Goal: Task Accomplishment & Management: Complete application form

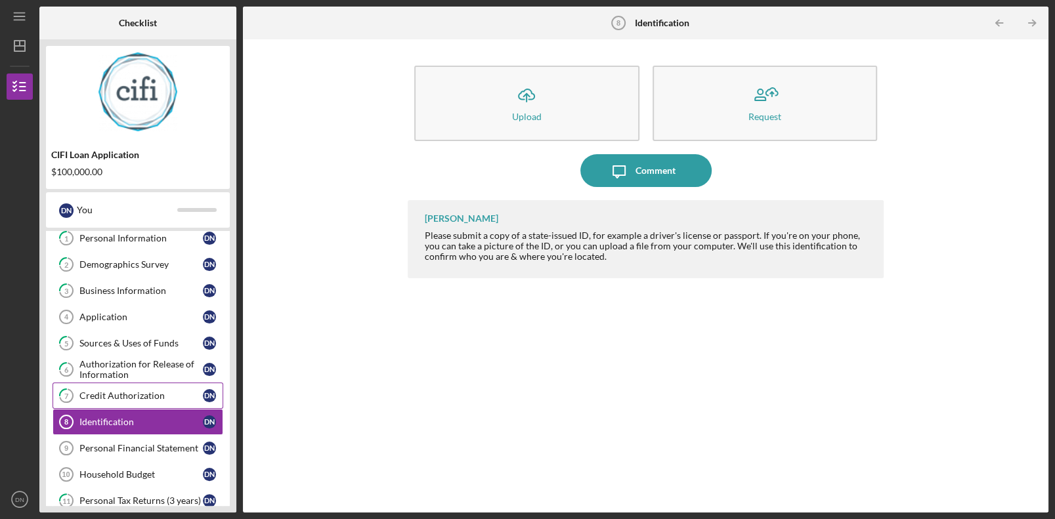
scroll to position [65, 0]
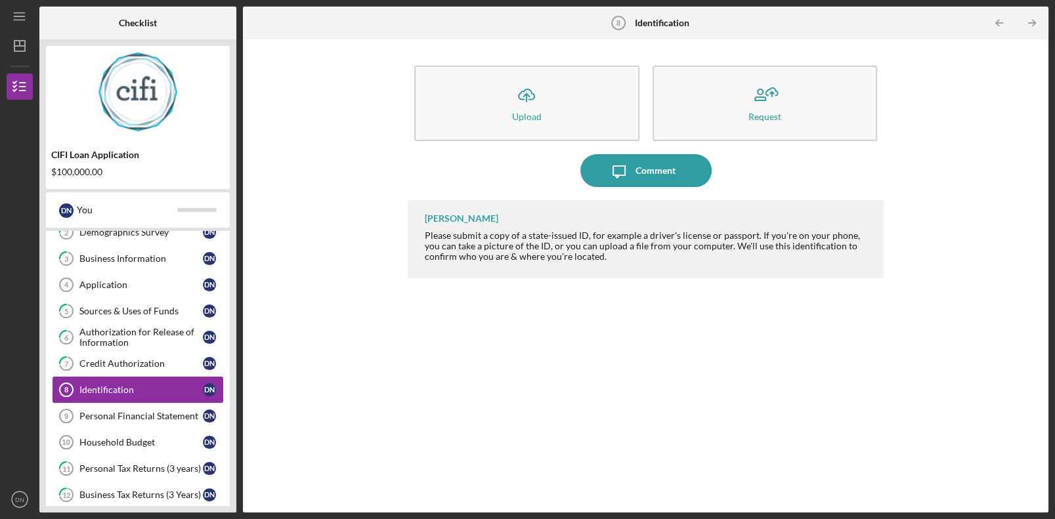
click at [120, 391] on div "Identification" at bounding box center [140, 390] width 123 height 11
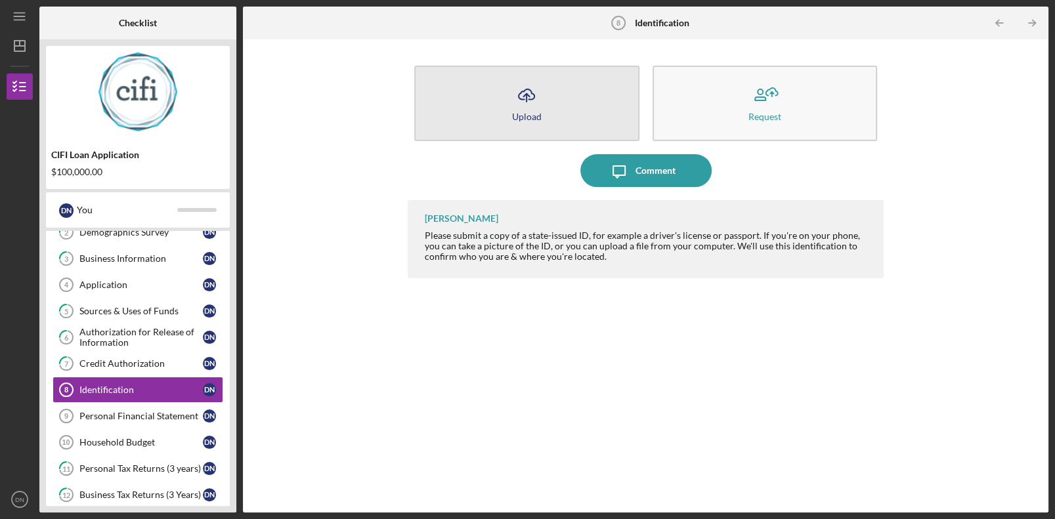
click at [546, 100] on button "Icon/Upload Upload" at bounding box center [526, 104] width 225 height 76
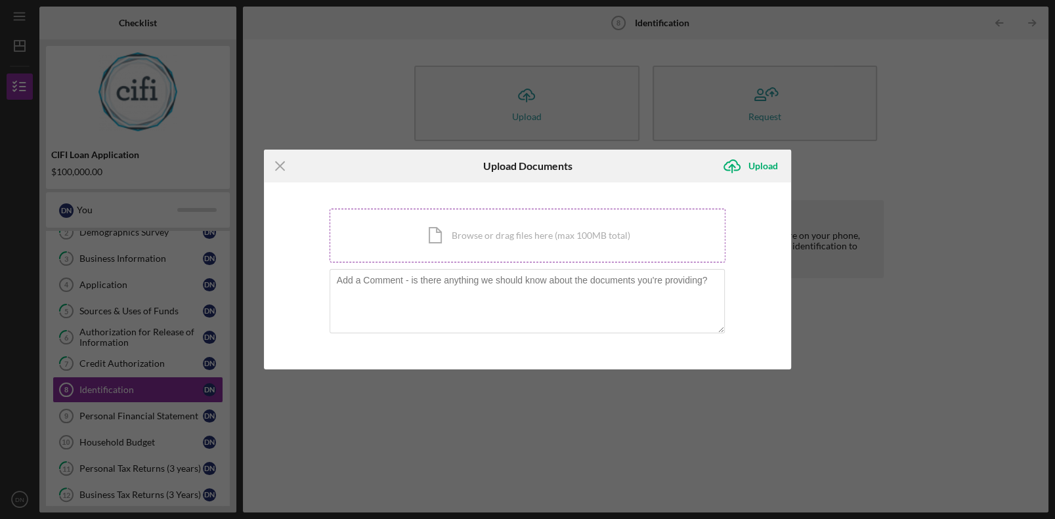
click at [460, 231] on div "Icon/Document Browse or drag files here (max 100MB total) Tap to choose files o…" at bounding box center [528, 236] width 397 height 54
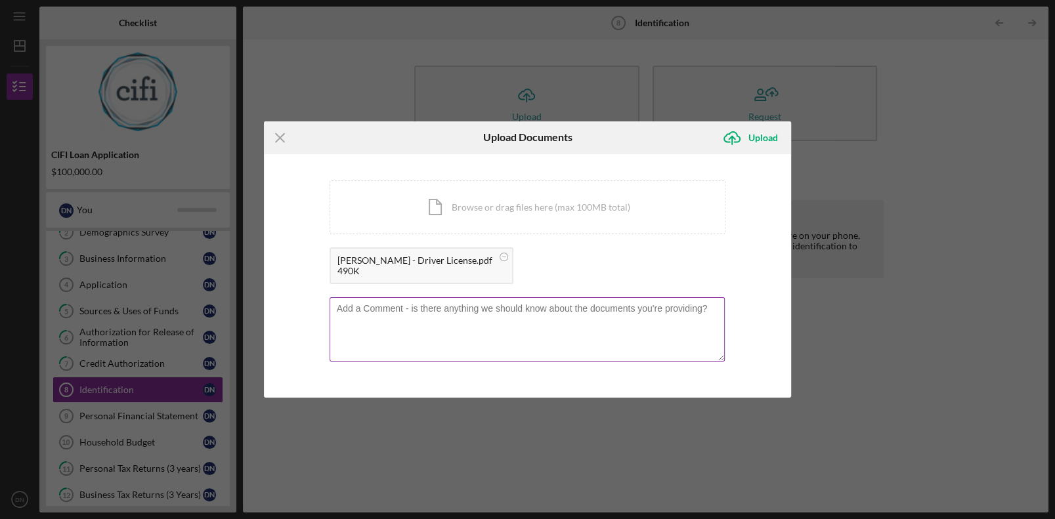
click at [460, 314] on textarea at bounding box center [528, 329] width 396 height 64
type textarea "Driver License"
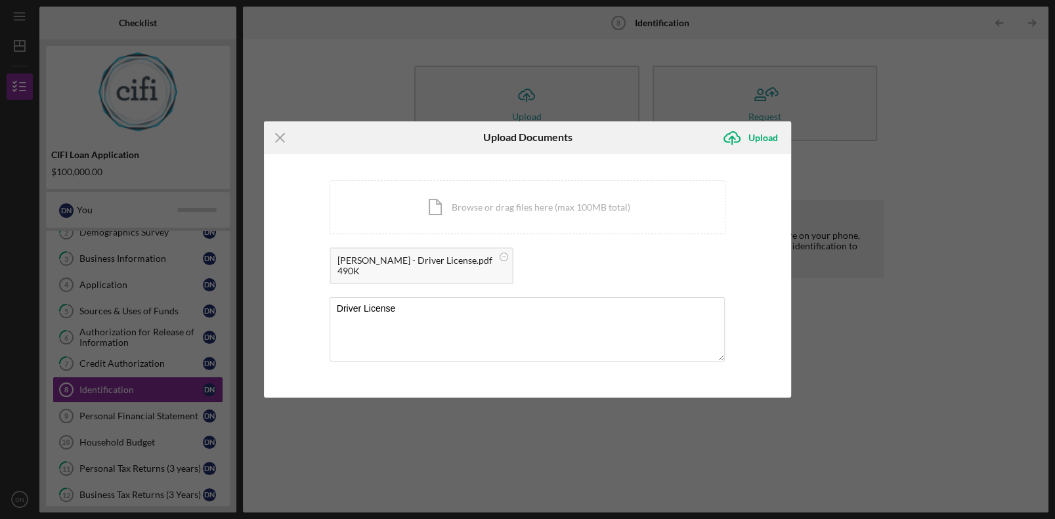
click at [729, 282] on div "You're uploading documents related to Identification . Icon/Document Browse or …" at bounding box center [528, 276] width 528 height 244
click at [759, 140] on div "Upload" at bounding box center [764, 138] width 30 height 26
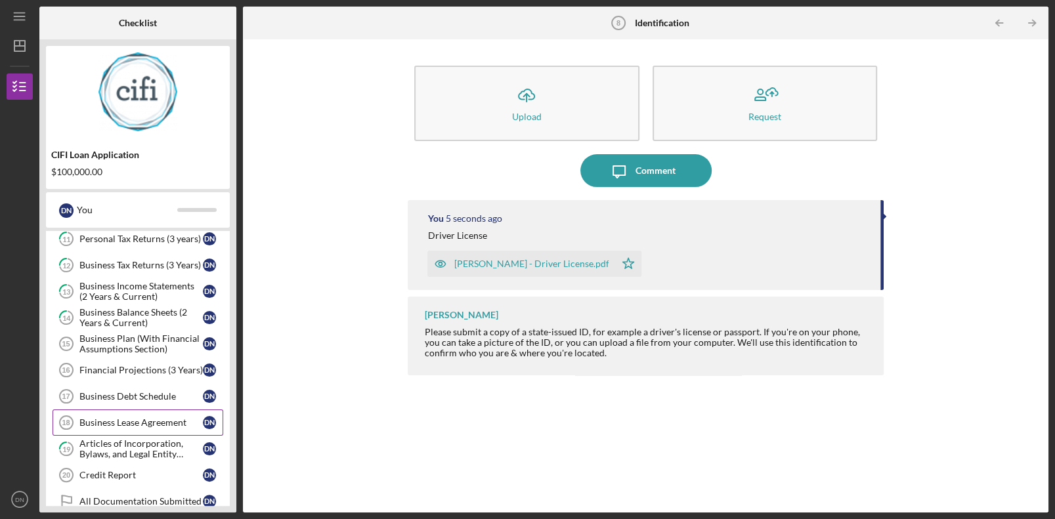
scroll to position [312, 0]
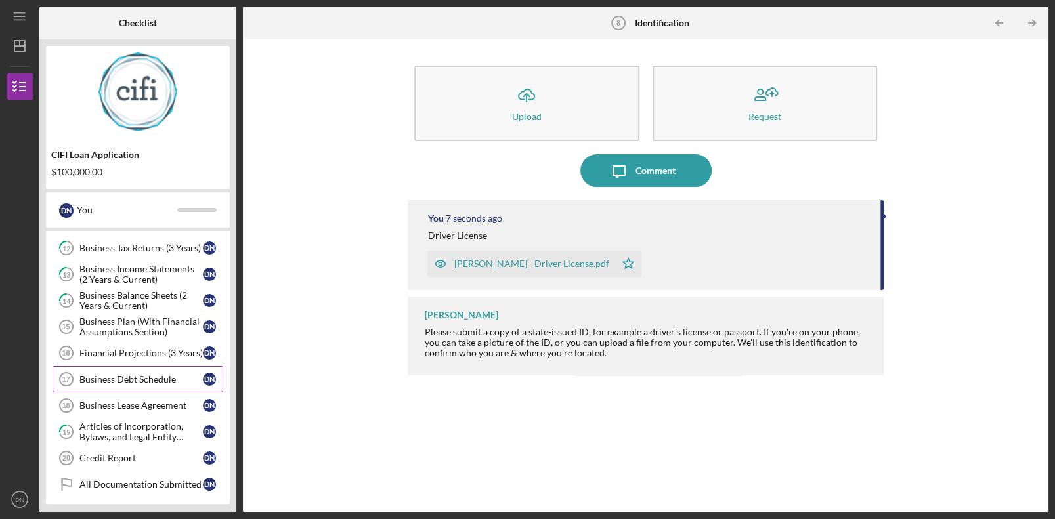
click at [185, 374] on div "Business Debt Schedule" at bounding box center [140, 379] width 123 height 11
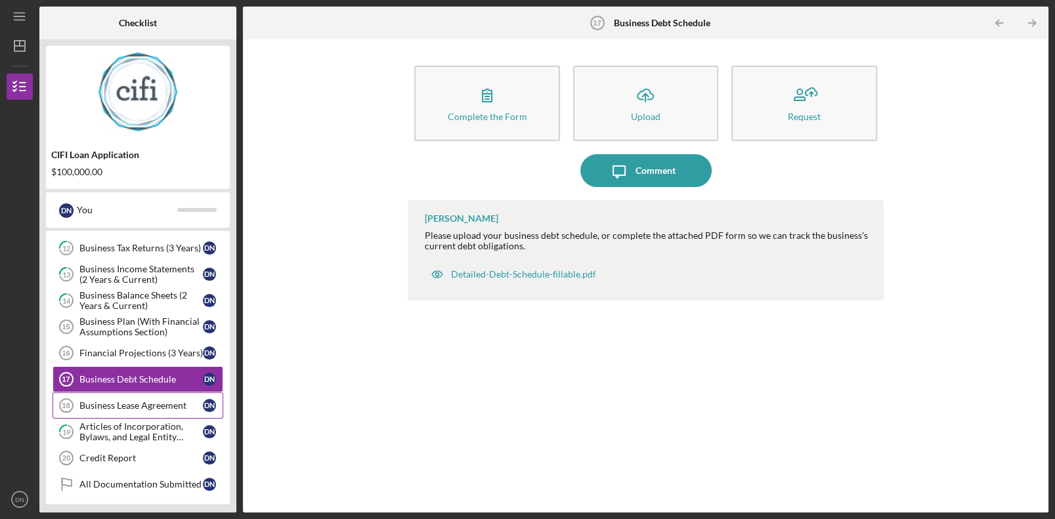
click at [166, 404] on div "Business Lease Agreement" at bounding box center [140, 406] width 123 height 11
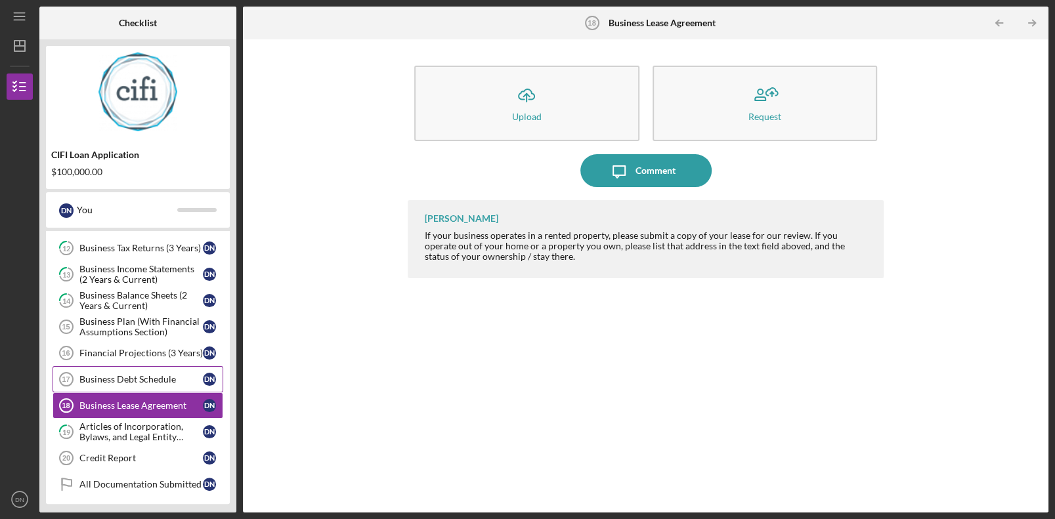
click at [140, 377] on div "Business Debt Schedule" at bounding box center [140, 379] width 123 height 11
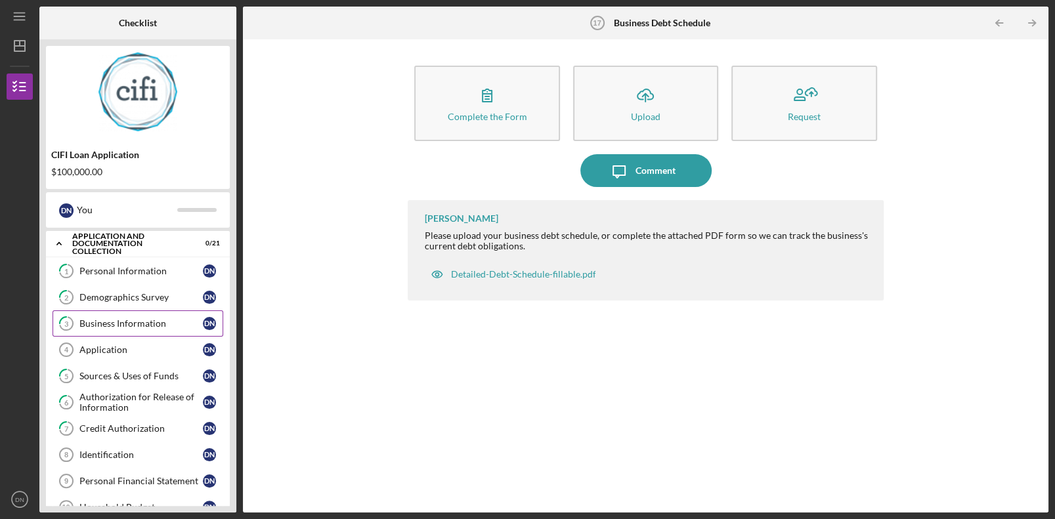
click at [128, 327] on div "Business Information" at bounding box center [140, 323] width 123 height 11
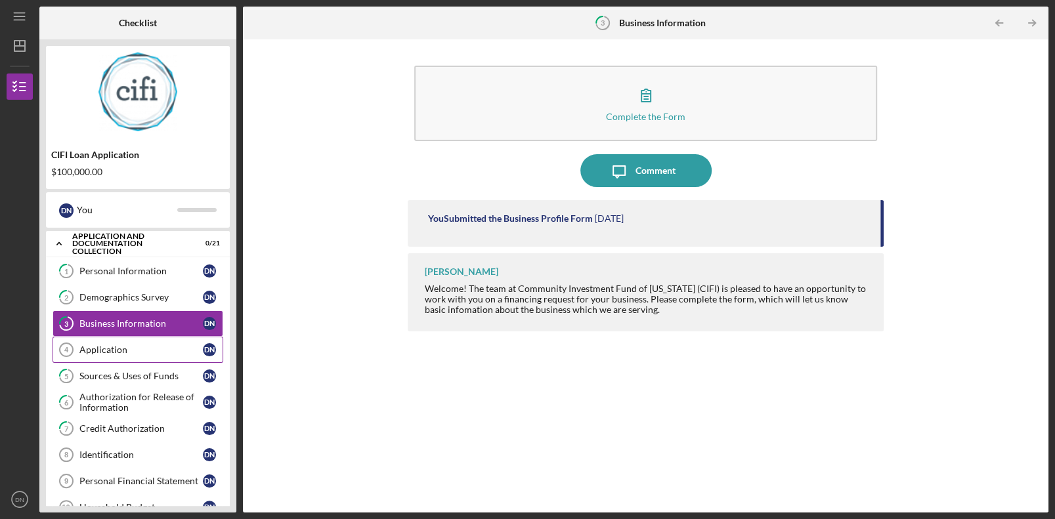
click at [124, 345] on div "Application" at bounding box center [140, 350] width 123 height 11
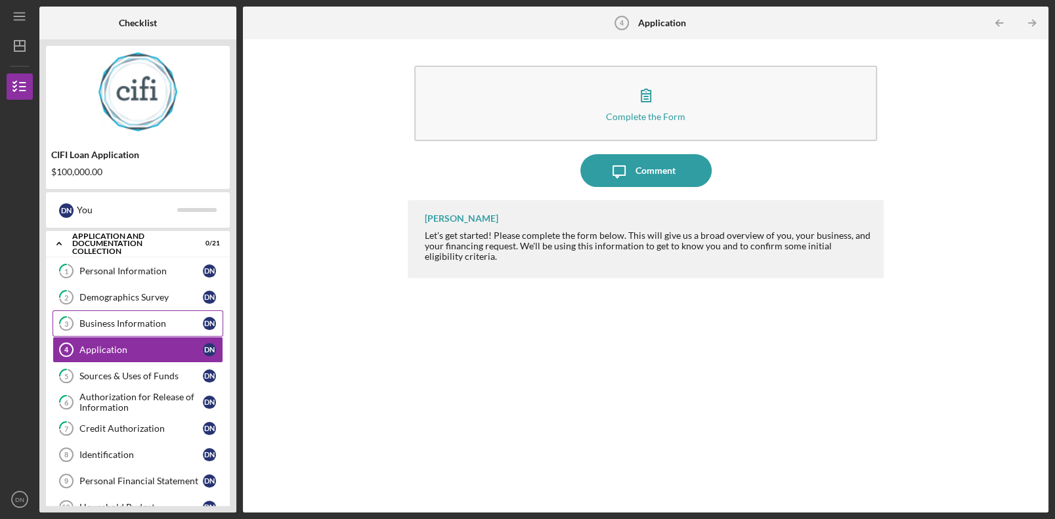
click at [131, 324] on div "Business Information" at bounding box center [140, 323] width 123 height 11
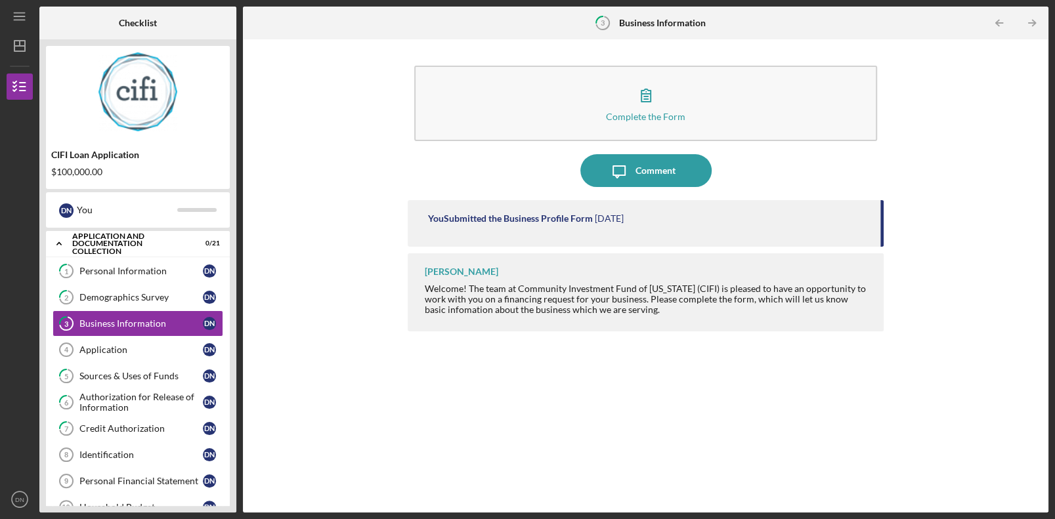
click at [616, 218] on time "[DATE]" at bounding box center [608, 218] width 29 height 11
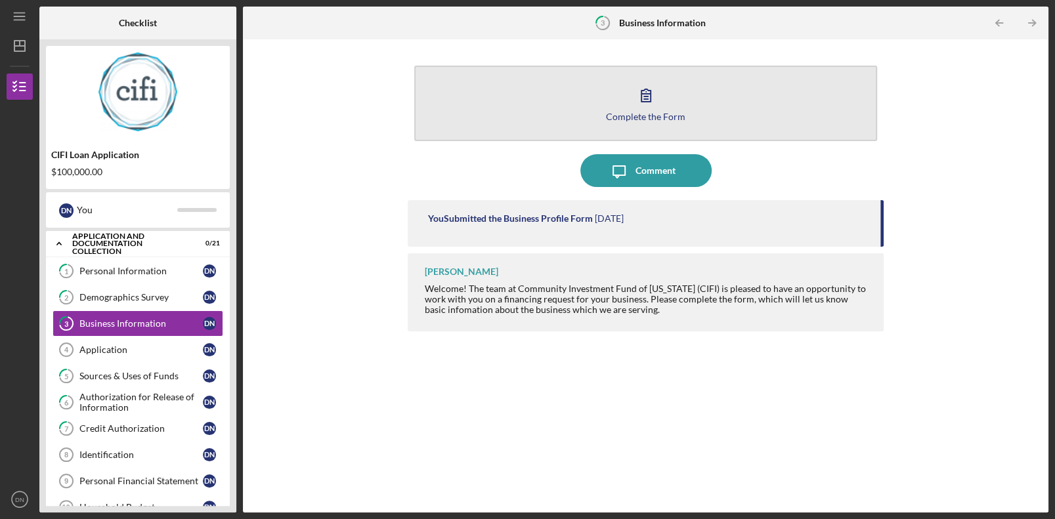
click at [651, 100] on icon "button" at bounding box center [646, 95] width 33 height 33
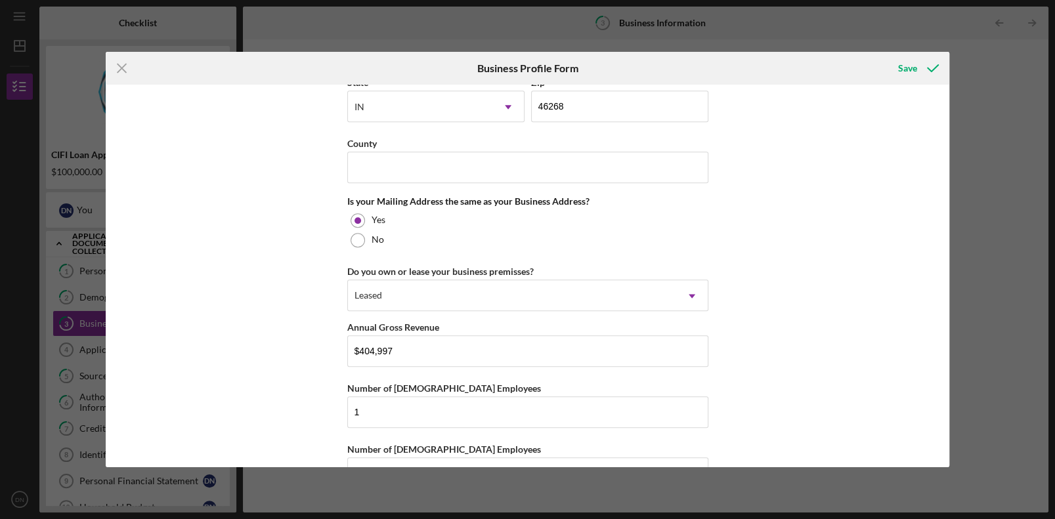
scroll to position [956, 0]
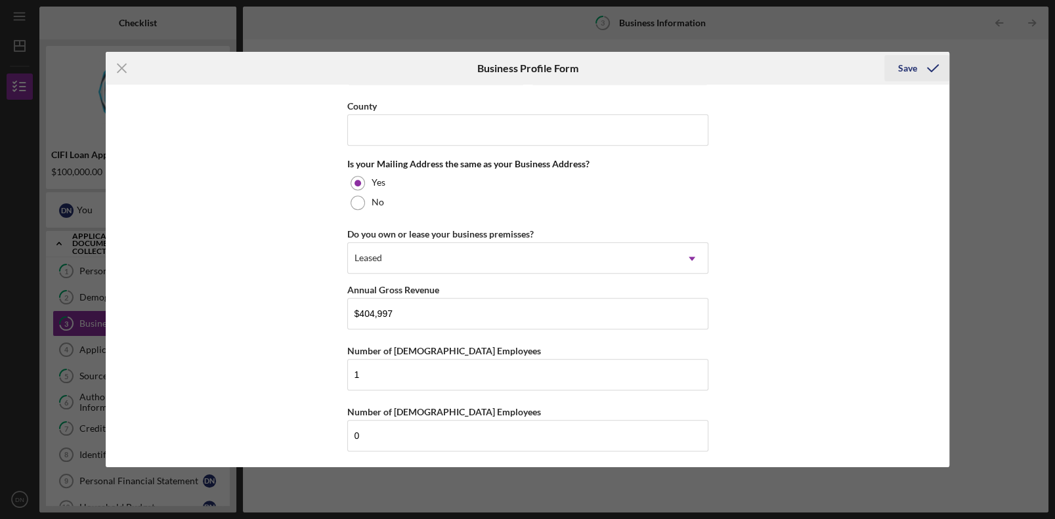
click at [913, 67] on div "Save" at bounding box center [907, 68] width 19 height 26
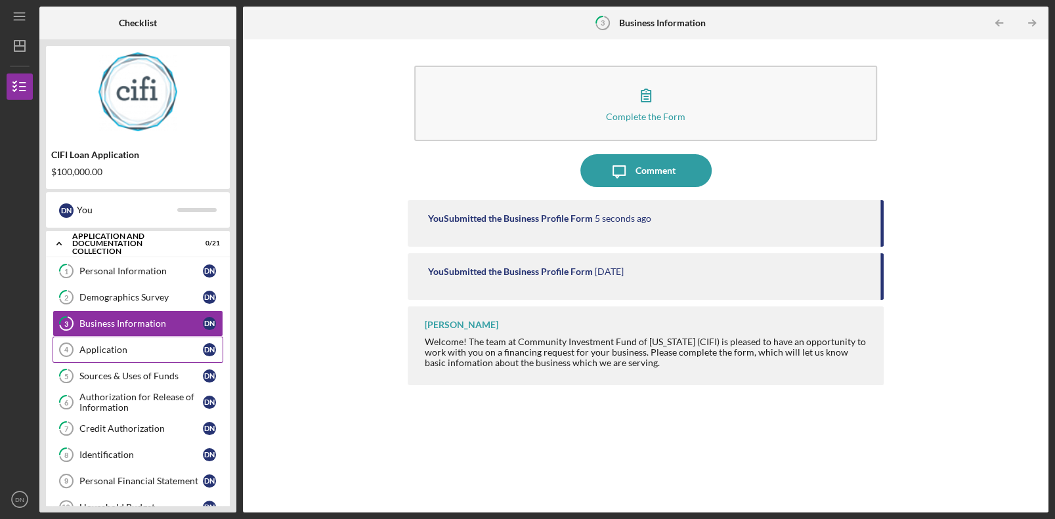
click at [132, 350] on div "Application" at bounding box center [140, 350] width 123 height 11
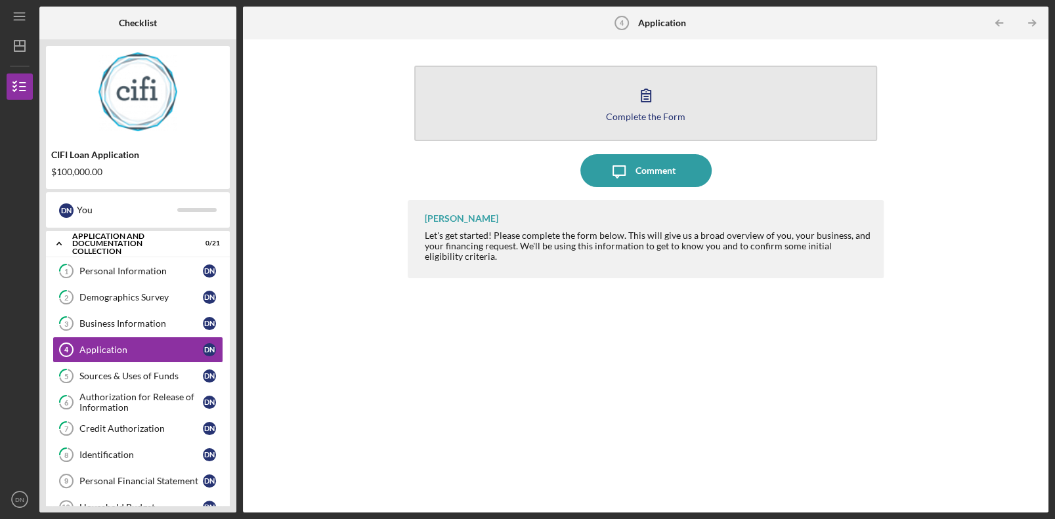
click at [679, 100] on button "Complete the Form Form" at bounding box center [645, 104] width 462 height 76
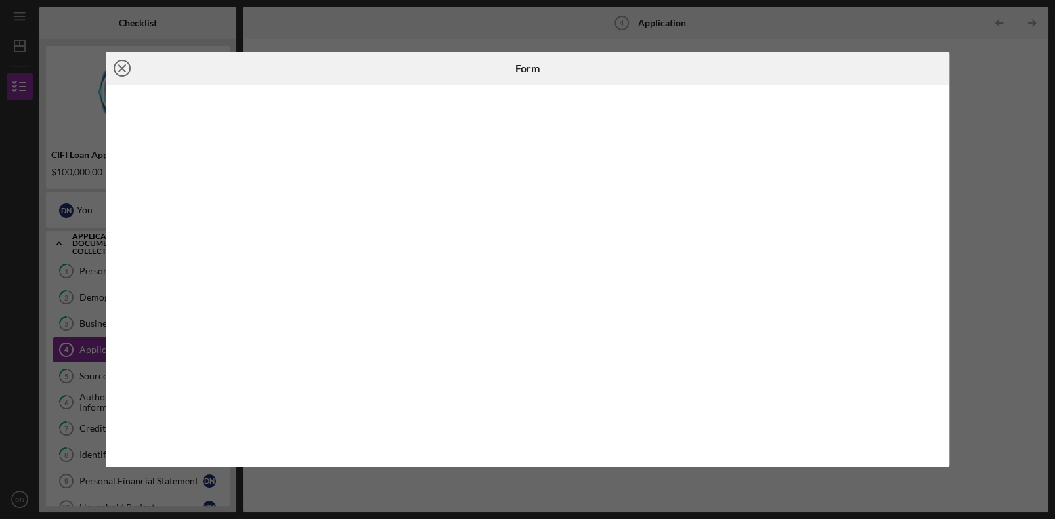
click at [125, 70] on icon "Icon/Close" at bounding box center [122, 68] width 33 height 33
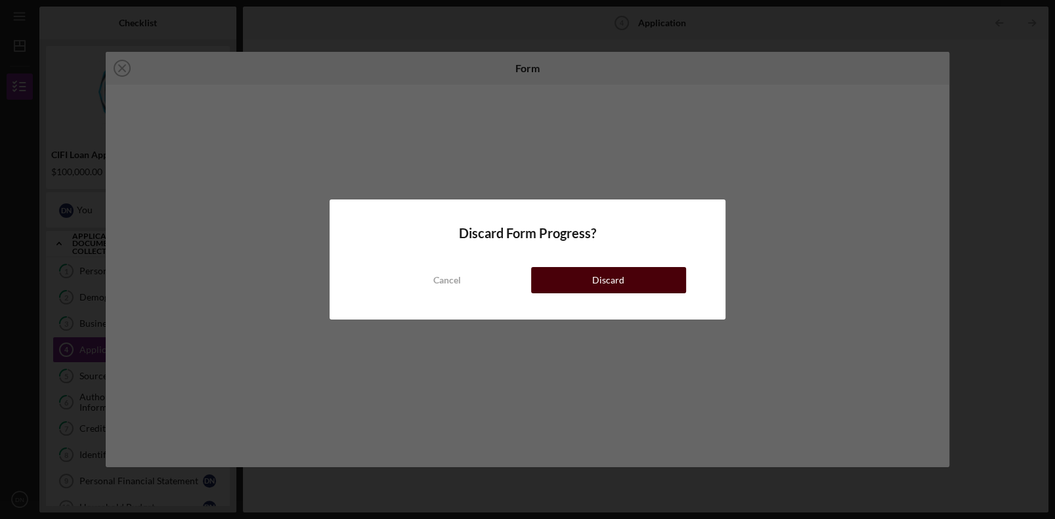
click at [570, 276] on button "Discard" at bounding box center [608, 280] width 155 height 26
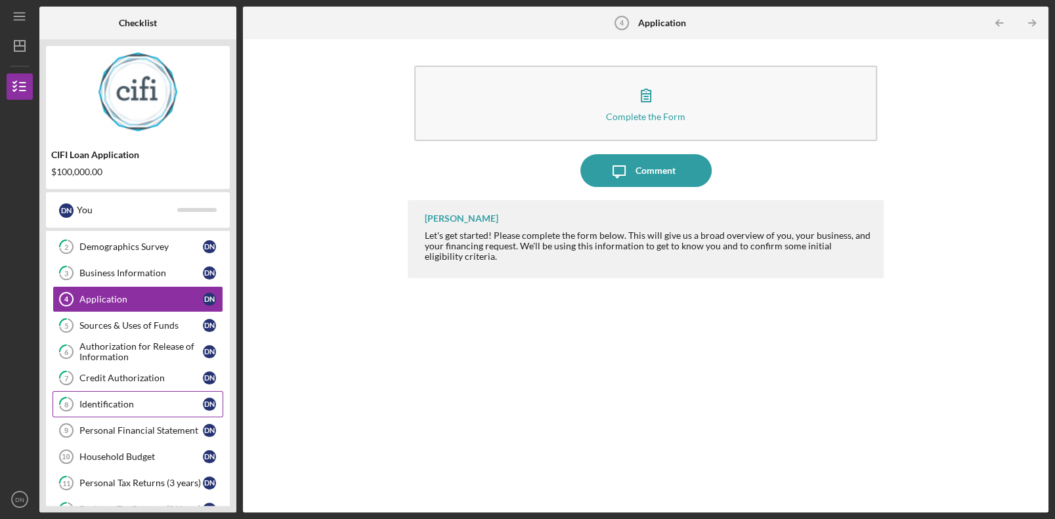
scroll to position [65, 0]
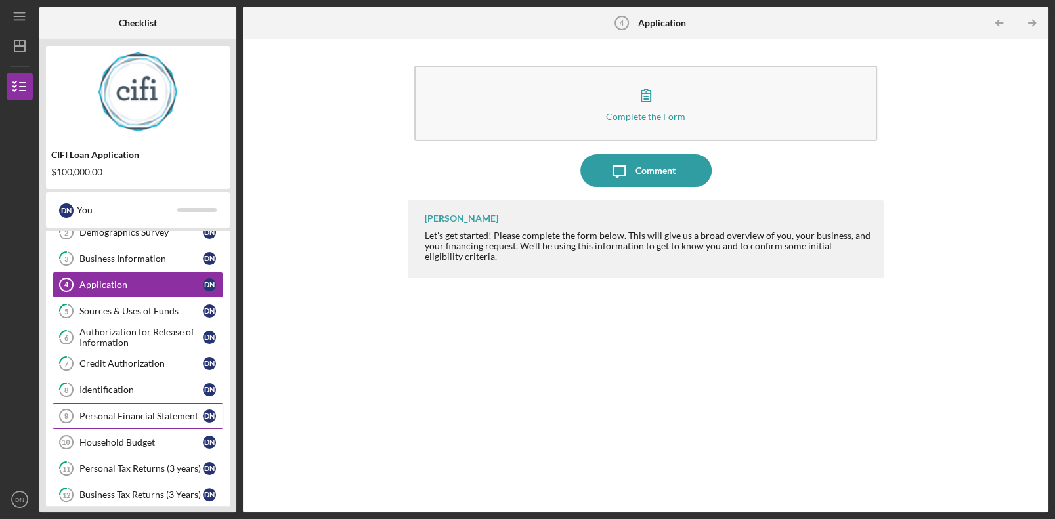
click at [131, 418] on div "Personal Financial Statement" at bounding box center [140, 416] width 123 height 11
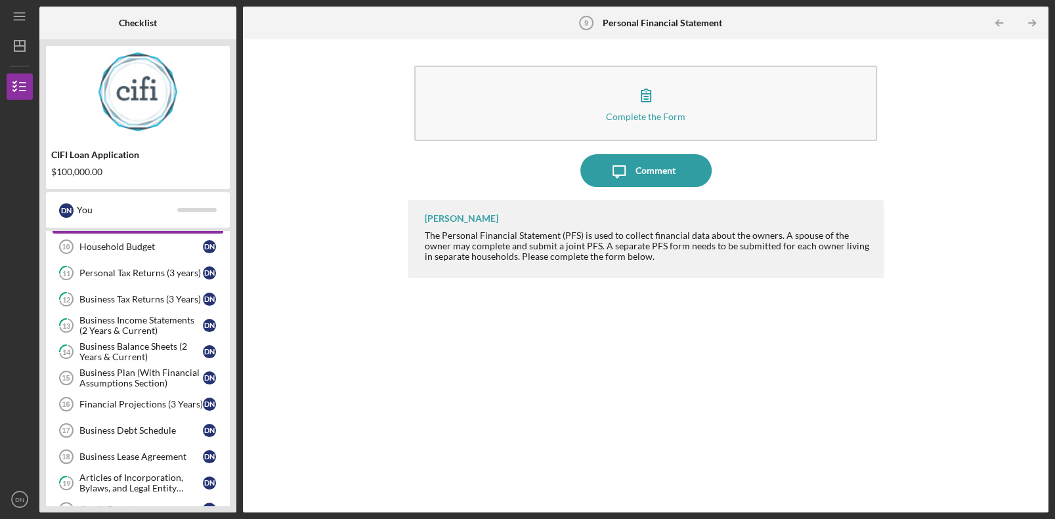
scroll to position [262, 0]
click at [101, 372] on div "Business Plan (With Financial Assumptions Section)" at bounding box center [140, 376] width 123 height 21
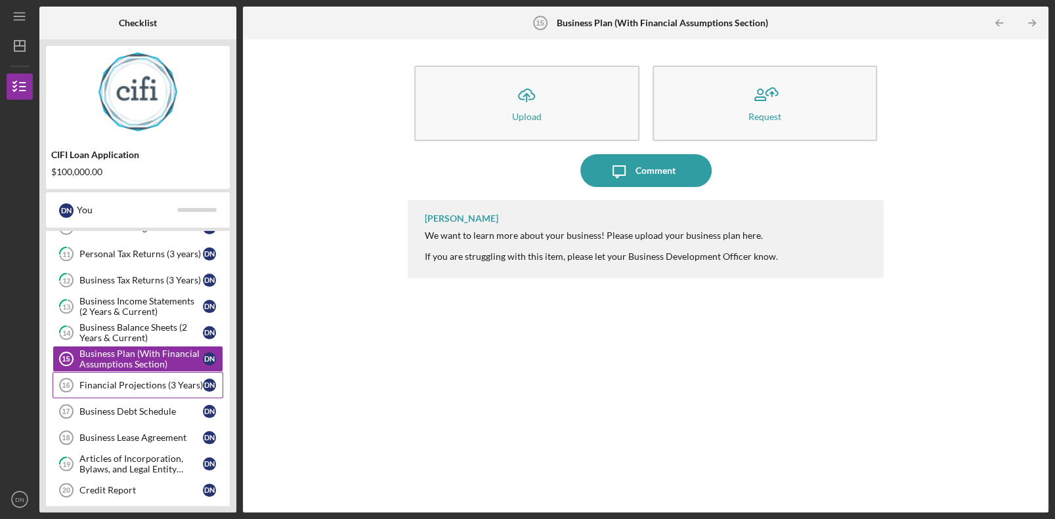
scroll to position [312, 0]
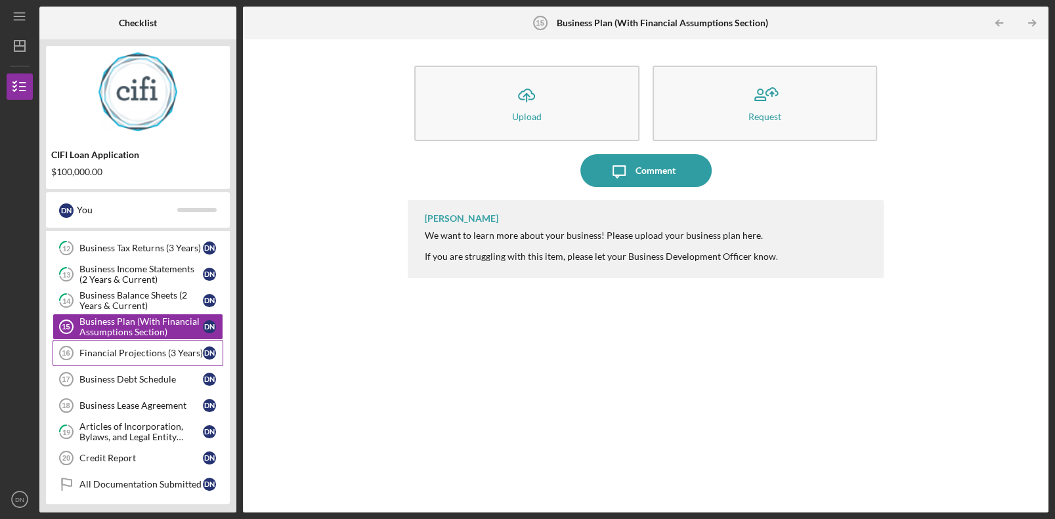
click at [116, 355] on link "Financial Projections (3 Years) 16 Financial Projections (3 Years) D N" at bounding box center [138, 353] width 171 height 26
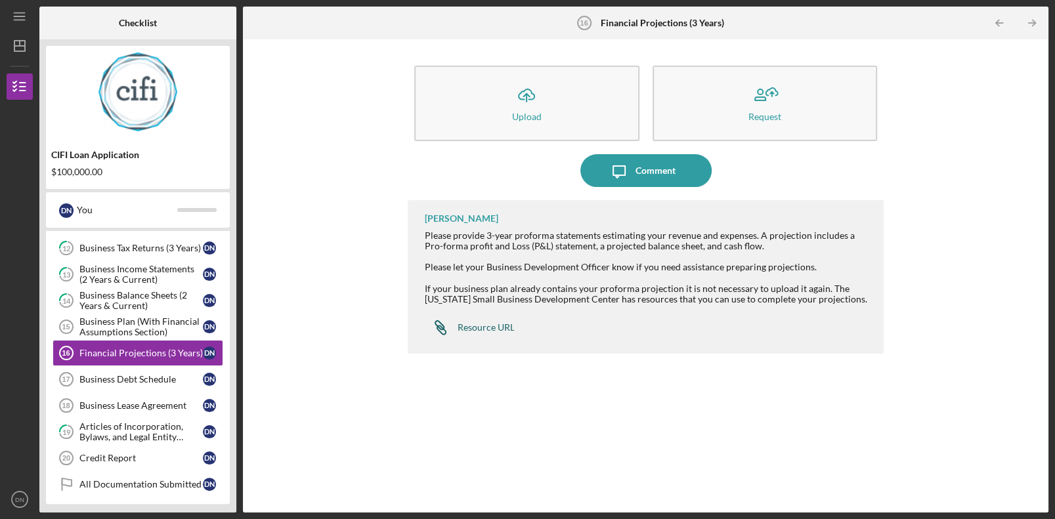
click at [487, 324] on div "Resource URL" at bounding box center [485, 327] width 57 height 11
click at [998, 233] on div "Icon/Upload Upload Request Icon/Message Comment [PERSON_NAME] Please provide 3-…" at bounding box center [646, 276] width 793 height 460
click at [129, 376] on div "Business Debt Schedule" at bounding box center [140, 379] width 123 height 11
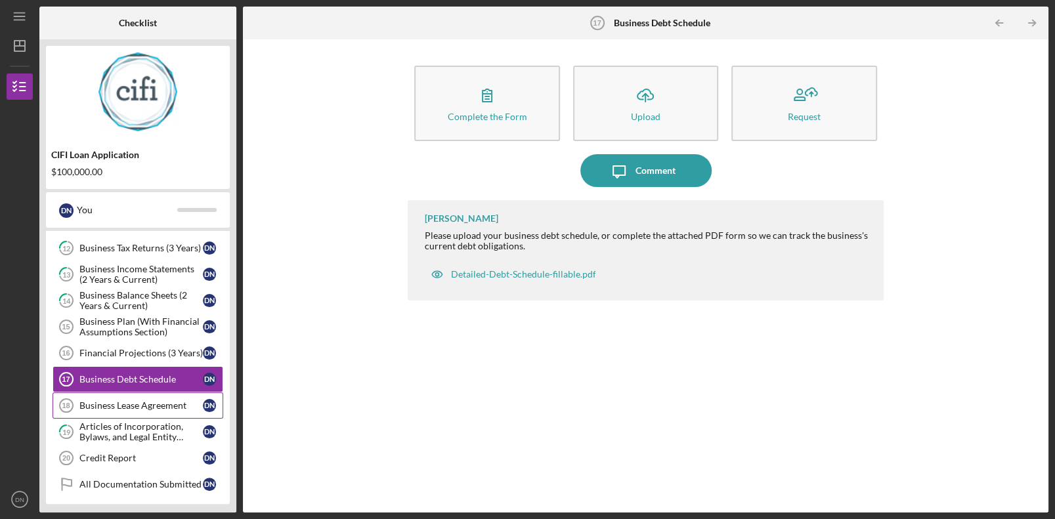
click at [140, 404] on div "Business Lease Agreement" at bounding box center [140, 406] width 123 height 11
